Goal: Information Seeking & Learning: Learn about a topic

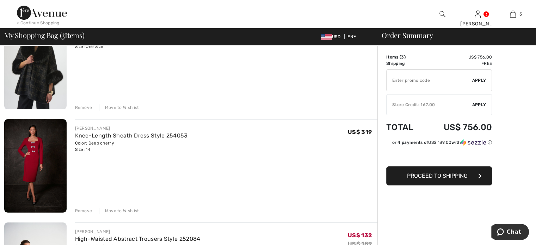
scroll to position [88, 0]
click at [35, 152] on img at bounding box center [35, 164] width 62 height 93
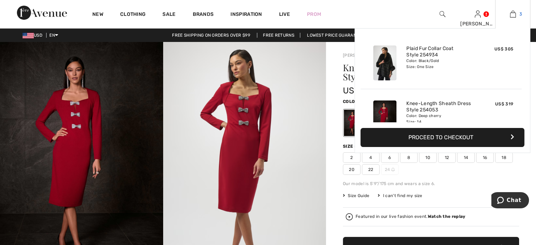
click at [521, 10] on link "3" at bounding box center [512, 14] width 35 height 8
click at [514, 14] on img at bounding box center [513, 14] width 6 height 8
click at [518, 10] on link "3" at bounding box center [512, 14] width 35 height 8
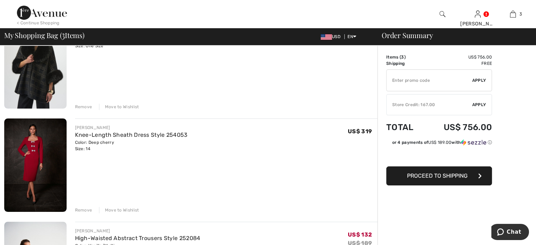
click at [84, 208] on div "Remove" at bounding box center [83, 210] width 17 height 6
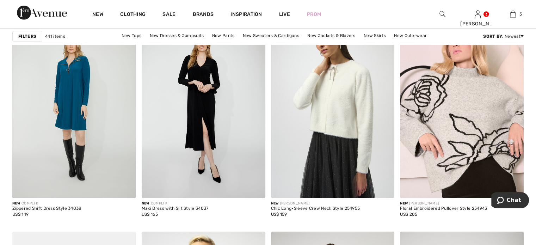
scroll to position [2221, 0]
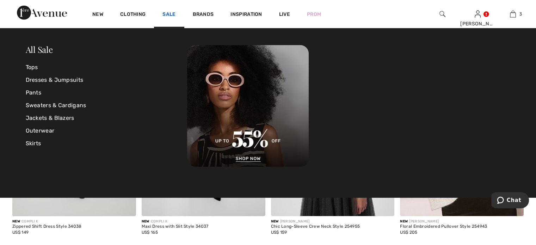
click at [172, 12] on link "Sale" at bounding box center [168, 14] width 13 height 7
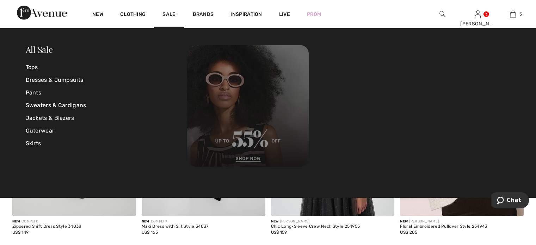
click at [258, 100] on img at bounding box center [248, 106] width 122 height 122
click at [245, 157] on img at bounding box center [248, 106] width 122 height 122
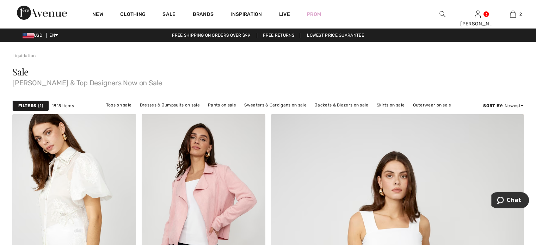
click at [530, 31] on div "USD EN English Français Free shipping on orders over $99 Free Returns Lowest Pr…" at bounding box center [268, 35] width 536 height 13
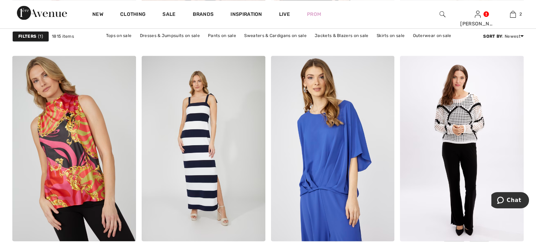
scroll to position [1282, 0]
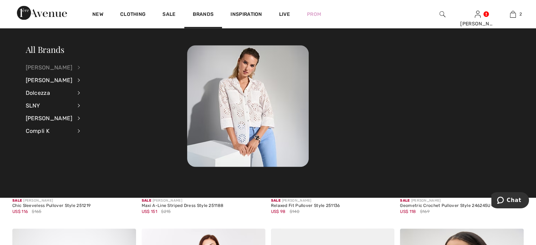
click at [50, 64] on div "[PERSON_NAME]" at bounding box center [49, 67] width 47 height 13
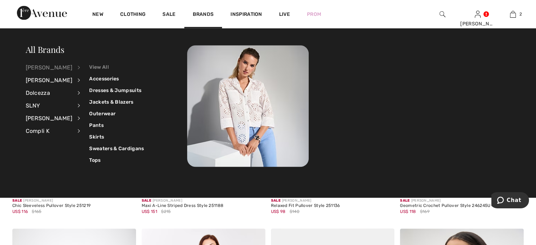
click at [89, 66] on link "View All" at bounding box center [116, 67] width 55 height 12
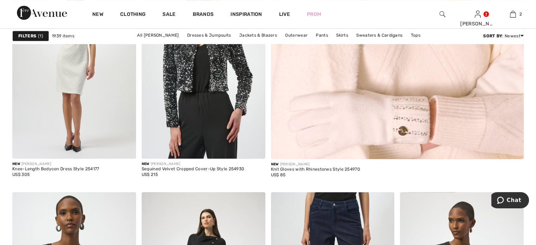
scroll to position [482, 0]
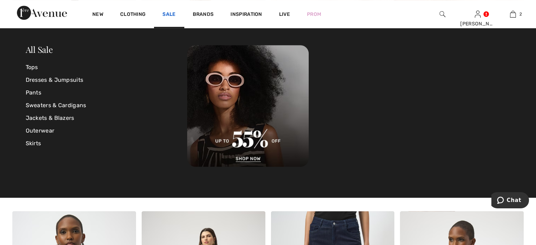
click at [172, 13] on link "Sale" at bounding box center [168, 14] width 13 height 7
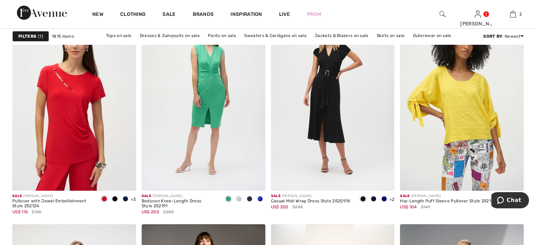
scroll to position [2750, 0]
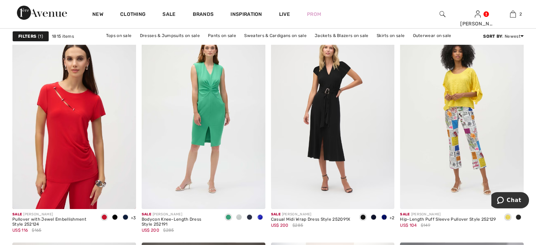
click at [447, 103] on img at bounding box center [462, 116] width 124 height 185
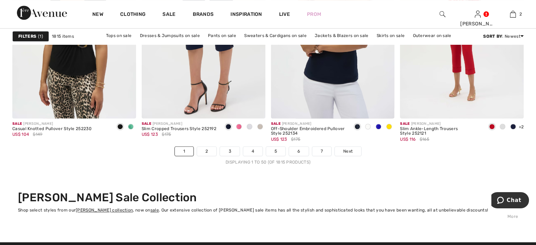
scroll to position [3301, 0]
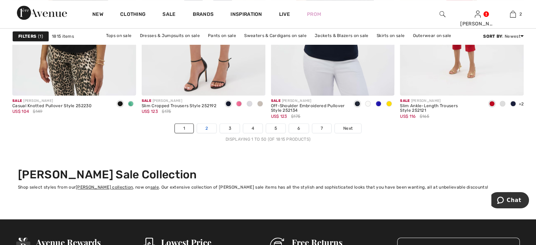
click at [206, 124] on link "2" at bounding box center [206, 128] width 19 height 9
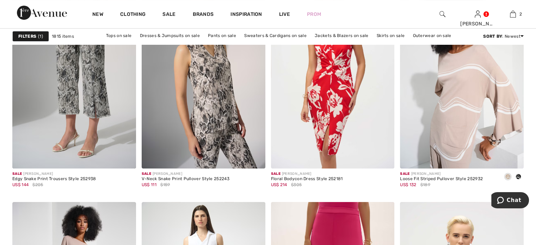
scroll to position [2785, 0]
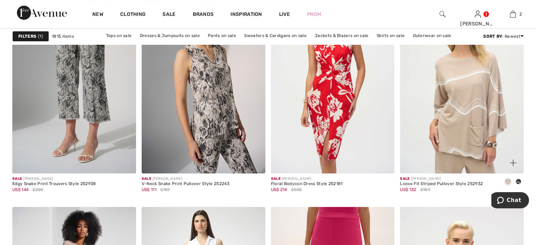
click at [458, 126] on img at bounding box center [462, 80] width 124 height 185
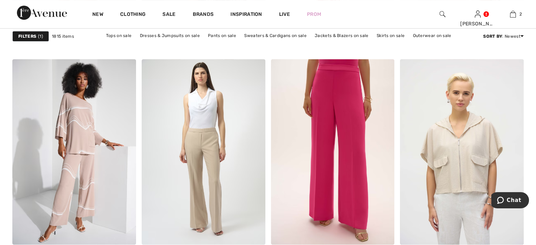
scroll to position [2946, 0]
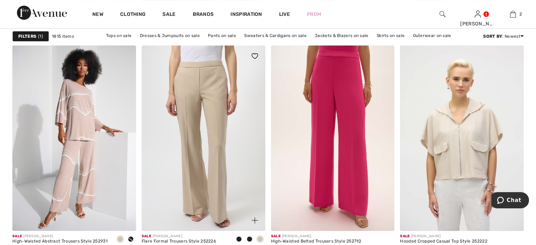
click at [183, 159] on img at bounding box center [204, 137] width 124 height 185
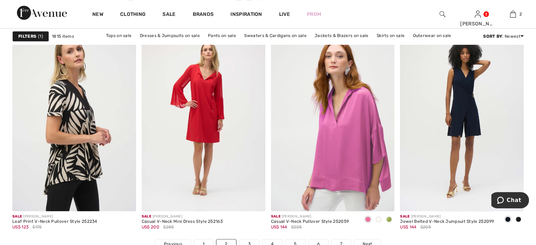
scroll to position [3126, 0]
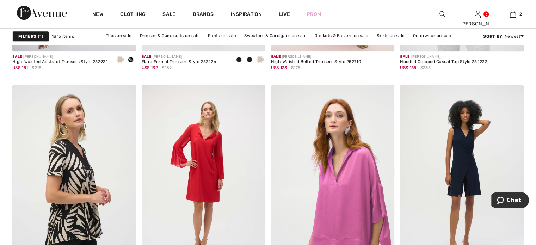
click at [95, 10] on div "New" at bounding box center [98, 14] width 28 height 28
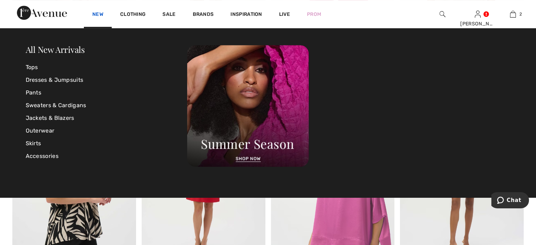
click at [96, 12] on link "New" at bounding box center [97, 14] width 11 height 7
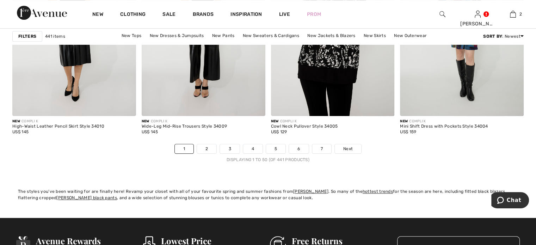
scroll to position [3271, 0]
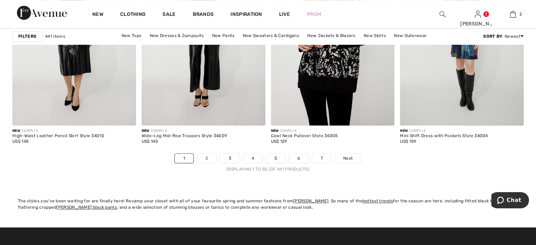
click at [204, 154] on link "2" at bounding box center [206, 158] width 19 height 9
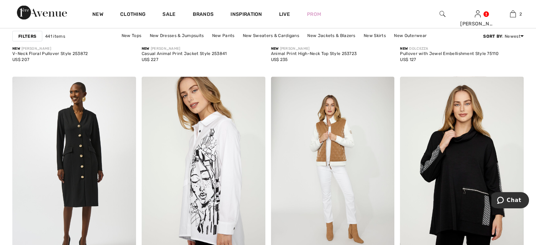
scroll to position [1452, 0]
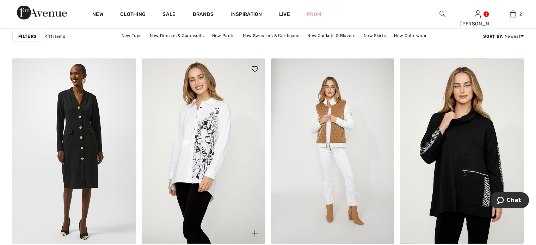
click at [198, 151] on img at bounding box center [204, 150] width 124 height 185
click at [204, 138] on img at bounding box center [204, 150] width 124 height 185
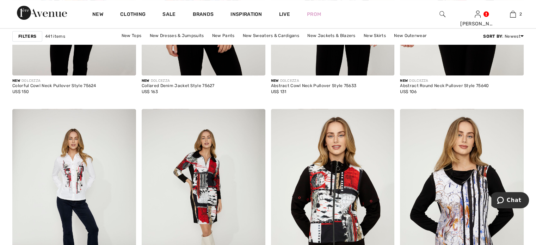
scroll to position [3138, 0]
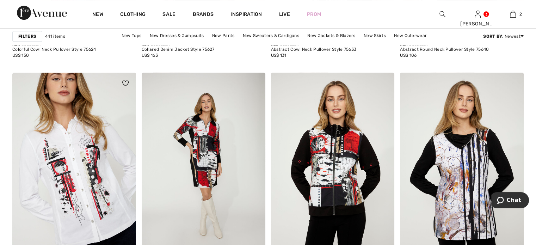
click at [96, 204] on img at bounding box center [74, 165] width 124 height 185
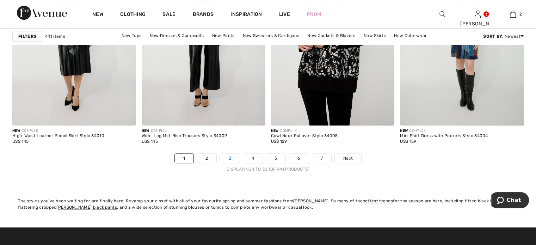
click at [231, 154] on link "3" at bounding box center [229, 158] width 19 height 9
click at [230, 154] on link "3" at bounding box center [229, 158] width 19 height 9
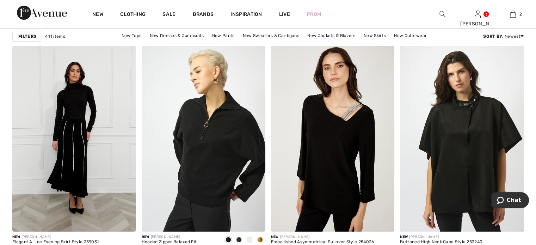
scroll to position [2429, 0]
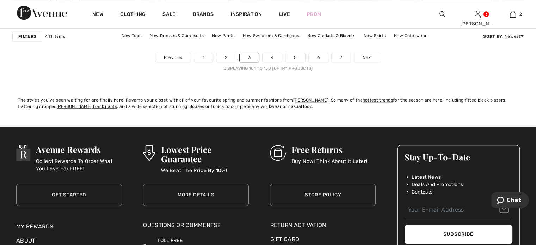
scroll to position [3380, 0]
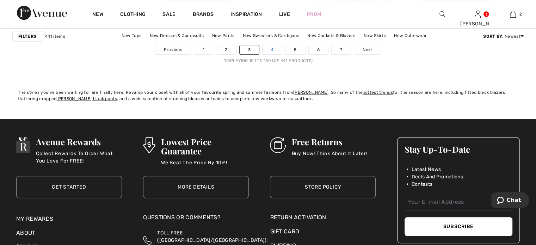
click at [273, 47] on link "4" at bounding box center [271, 49] width 19 height 9
click at [271, 46] on link "4" at bounding box center [271, 49] width 19 height 9
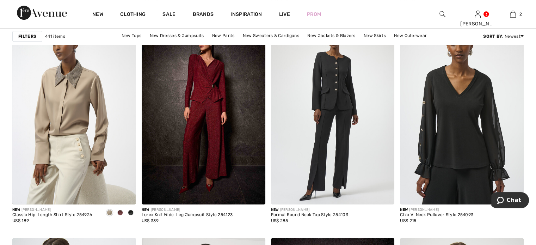
scroll to position [2974, 0]
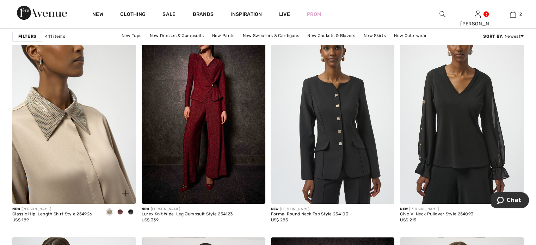
click at [78, 96] on img at bounding box center [74, 110] width 124 height 185
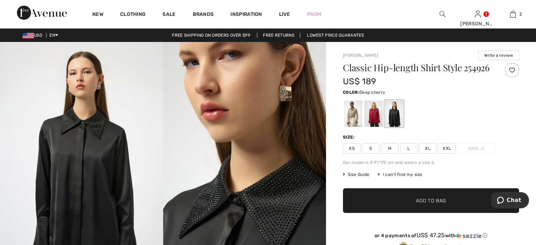
click at [376, 121] on div at bounding box center [373, 113] width 18 height 26
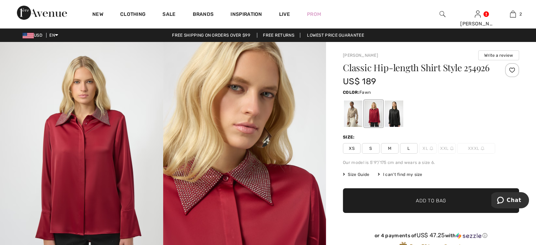
click at [347, 121] on div at bounding box center [353, 113] width 18 height 26
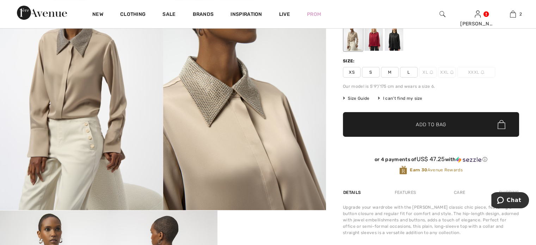
scroll to position [70, 0]
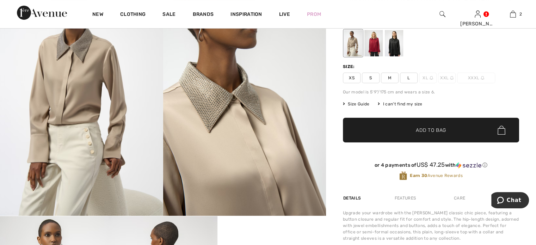
click at [378, 55] on div at bounding box center [373, 43] width 18 height 26
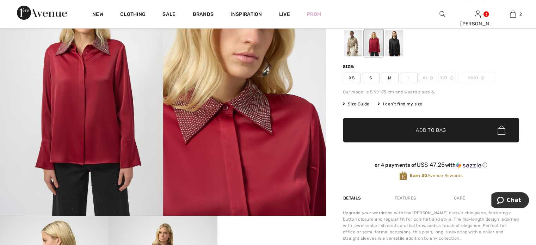
click at [390, 55] on div at bounding box center [394, 43] width 18 height 26
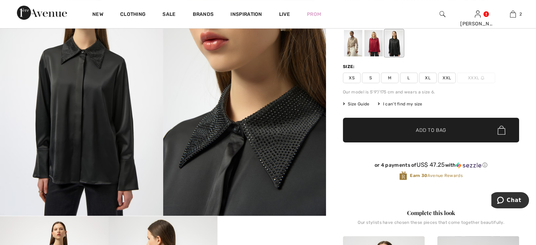
click at [352, 55] on div at bounding box center [353, 43] width 18 height 26
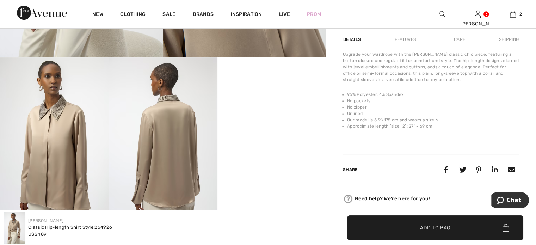
scroll to position [233, 0]
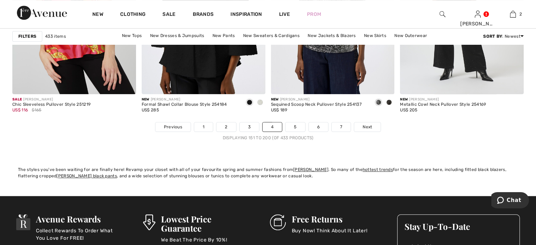
scroll to position [3289, 0]
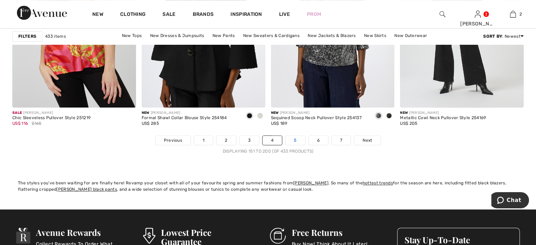
click at [293, 136] on link "5" at bounding box center [294, 140] width 19 height 9
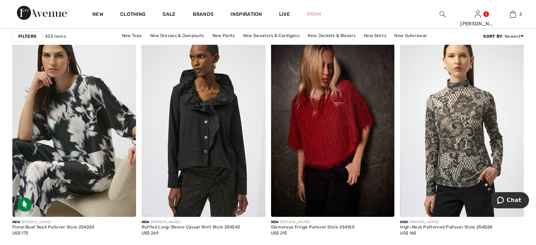
scroll to position [525, 0]
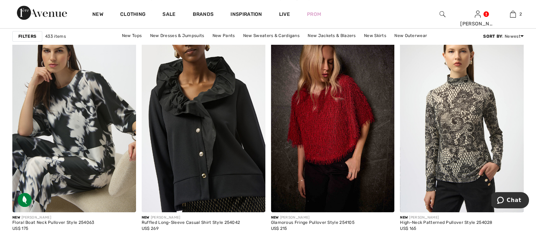
click at [222, 85] on img at bounding box center [204, 119] width 124 height 185
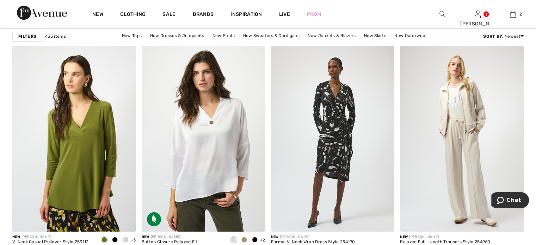
scroll to position [2452, 0]
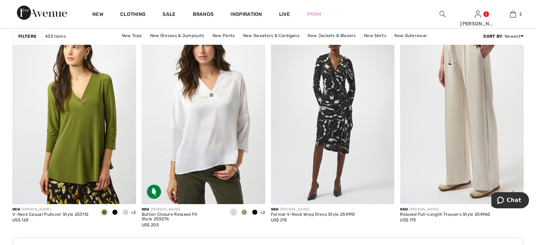
click at [495, 157] on img at bounding box center [462, 110] width 124 height 185
click at [476, 156] on img at bounding box center [462, 110] width 124 height 185
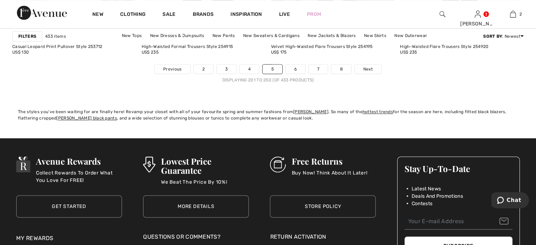
scroll to position [3365, 0]
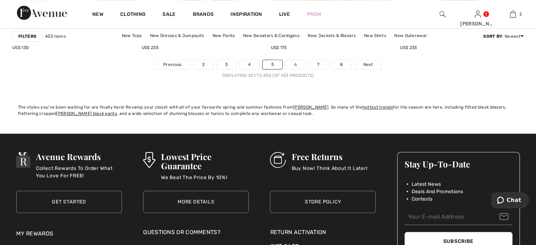
click at [293, 60] on link "6" at bounding box center [295, 64] width 19 height 9
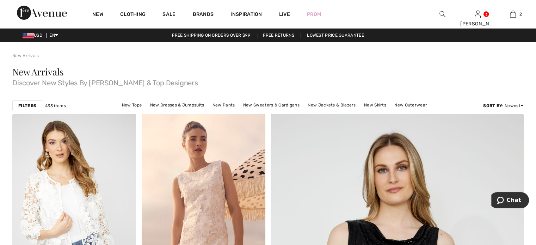
drag, startPoint x: 0, startPoint y: 0, endPoint x: 304, endPoint y: 78, distance: 314.1
click at [304, 78] on div "New Arrivals Discover New Styles By Joseph Ribkoff & Top Designers" at bounding box center [267, 78] width 511 height 39
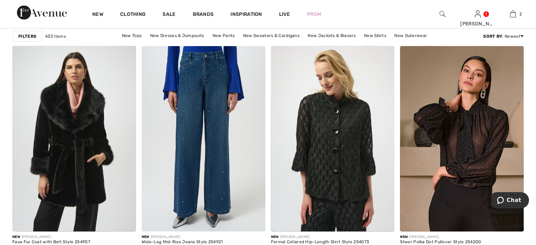
scroll to position [1466, 0]
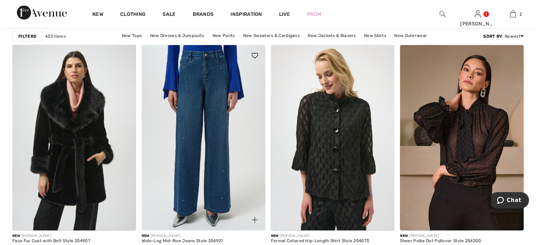
click at [211, 148] on img at bounding box center [204, 137] width 124 height 185
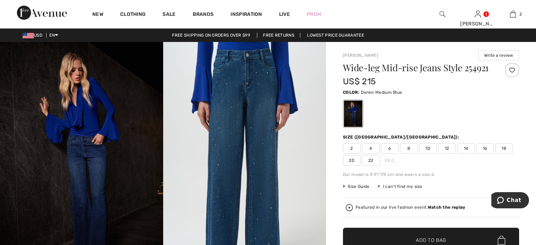
click at [211, 148] on img at bounding box center [244, 164] width 163 height 244
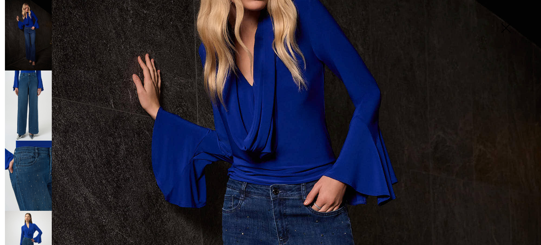
scroll to position [124, 0]
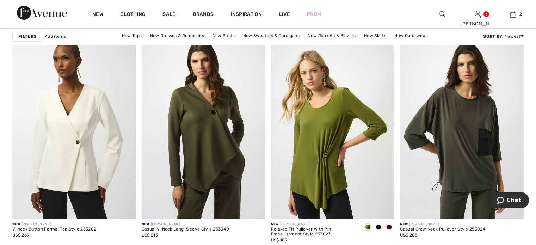
scroll to position [2963, 0]
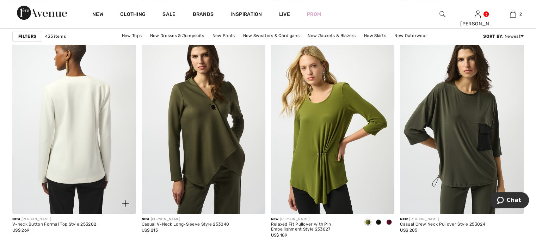
click at [65, 156] on img at bounding box center [74, 121] width 124 height 185
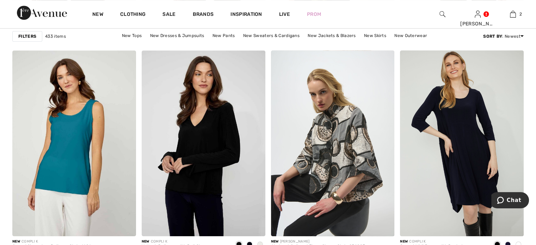
scroll to position [3183, 0]
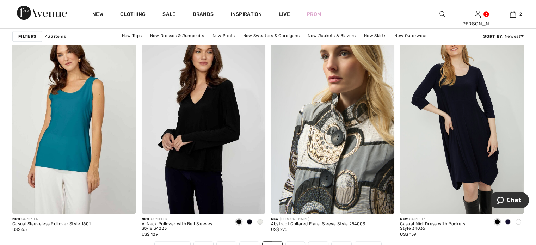
click at [355, 169] on img at bounding box center [333, 120] width 124 height 185
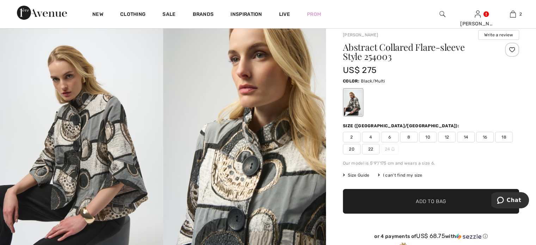
scroll to position [8, 0]
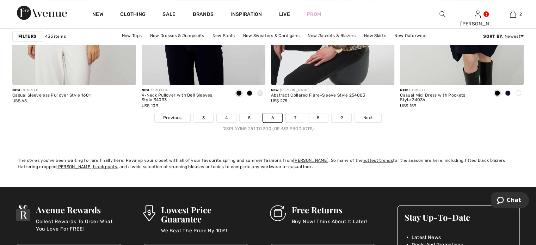
scroll to position [3316, 0]
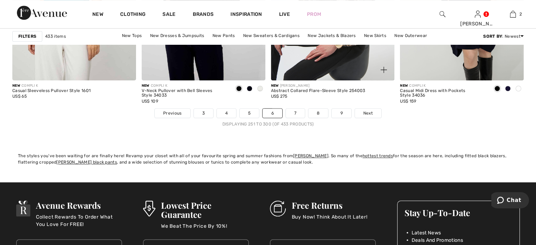
click at [293, 107] on div "New [PERSON_NAME] Abstract Collared Flare-Sleeve Style 254003 US$ 275" at bounding box center [333, 94] width 124 height 28
